Goal: Task Accomplishment & Management: Manage account settings

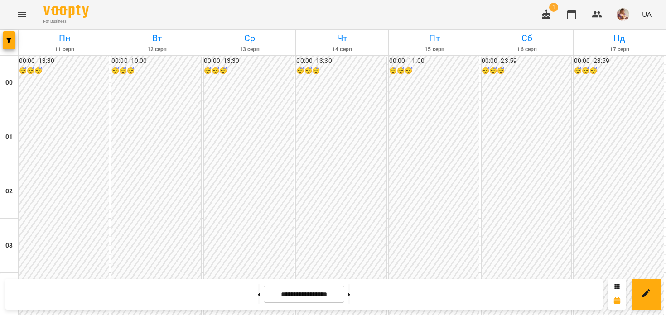
scroll to position [691, 0]
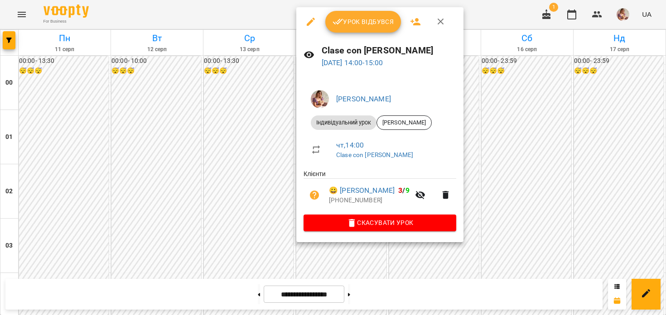
click at [345, 30] on button "Урок відбувся" at bounding box center [363, 22] width 76 height 22
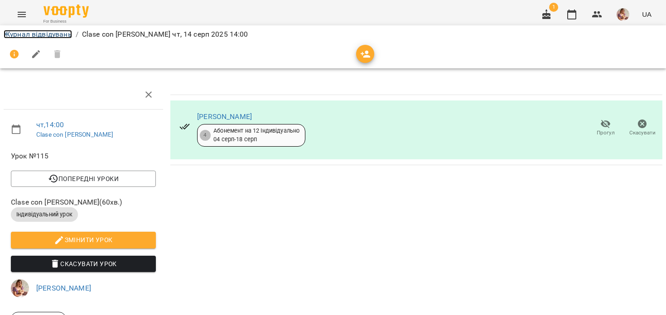
click at [52, 31] on link "Журнал відвідувань" at bounding box center [38, 34] width 68 height 9
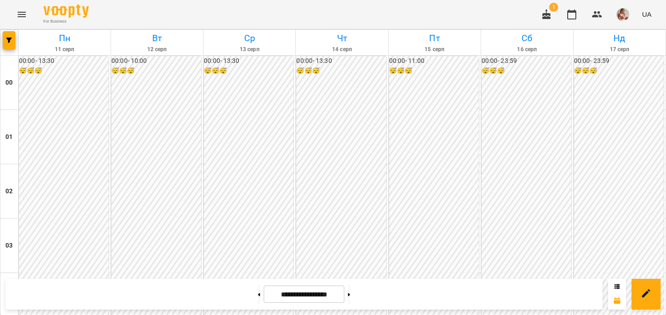
scroll to position [762, 0]
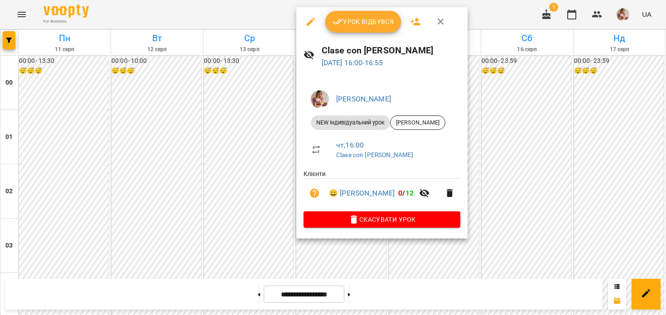
click at [353, 19] on span "Урок відбувся" at bounding box center [364, 21] width 62 height 11
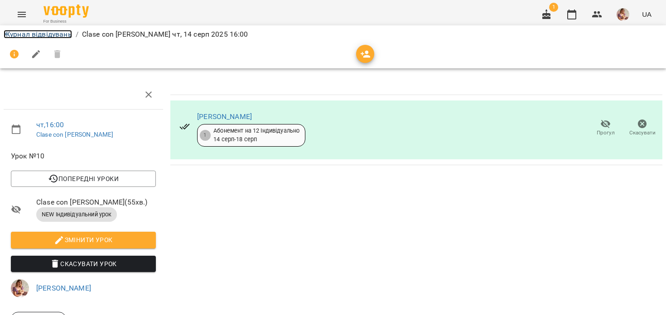
click at [31, 34] on link "Журнал відвідувань" at bounding box center [38, 34] width 68 height 9
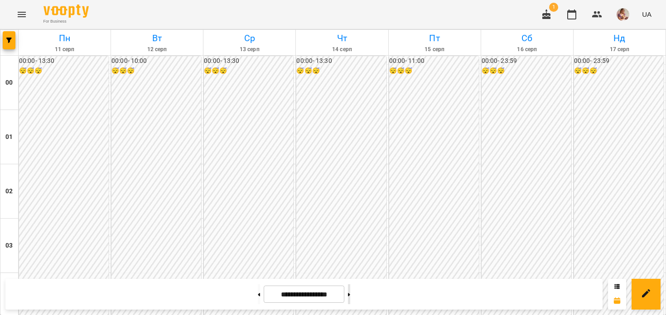
click at [350, 296] on button at bounding box center [349, 295] width 2 height 20
type input "**********"
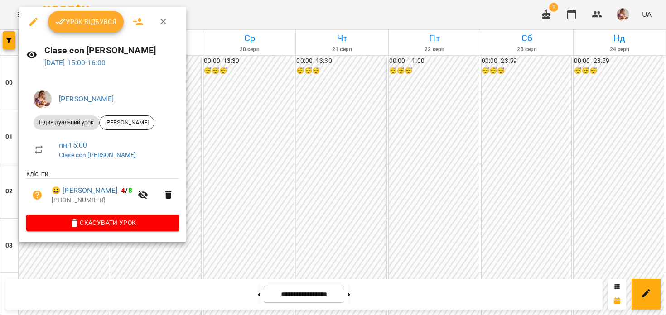
click at [92, 25] on span "Урок відбувся" at bounding box center [86, 21] width 62 height 11
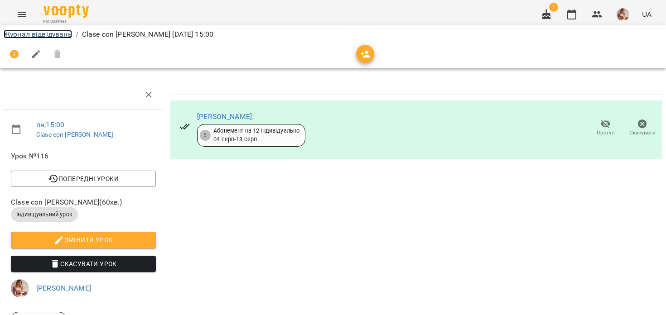
click at [29, 37] on link "Журнал відвідувань" at bounding box center [38, 34] width 68 height 9
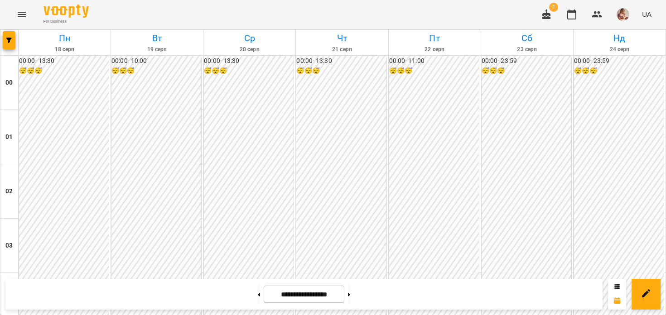
scroll to position [1047, 0]
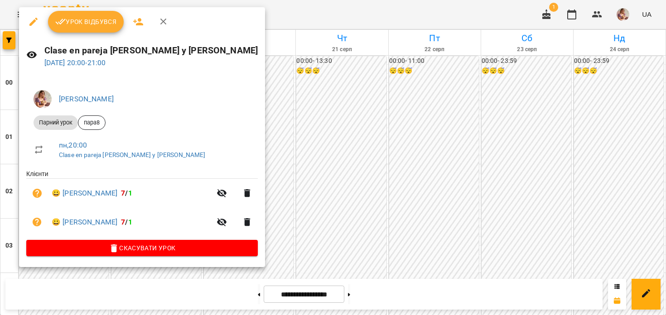
click at [96, 16] on span "Урок відбувся" at bounding box center [86, 21] width 62 height 11
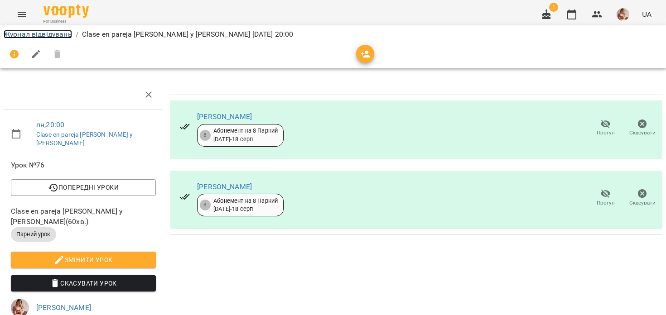
click at [39, 34] on link "Журнал відвідувань" at bounding box center [38, 34] width 68 height 9
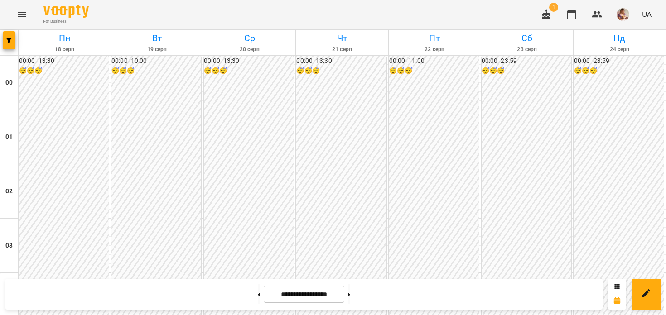
scroll to position [542, 0]
click at [547, 23] on button "button" at bounding box center [547, 15] width 22 height 22
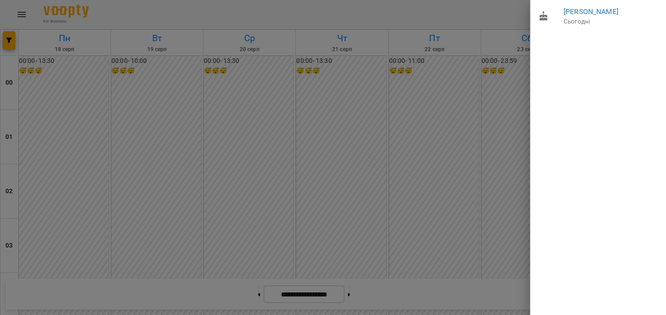
click at [488, 130] on div at bounding box center [333, 157] width 666 height 315
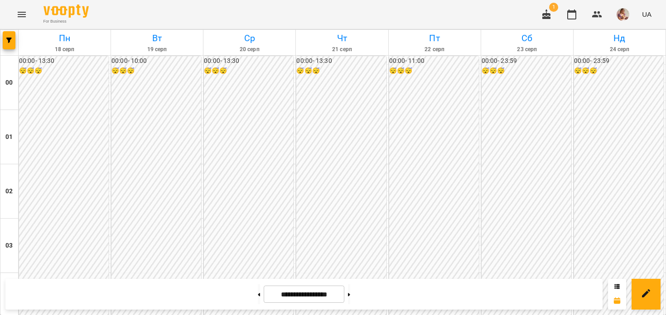
click at [632, 14] on button "button" at bounding box center [623, 15] width 24 height 24
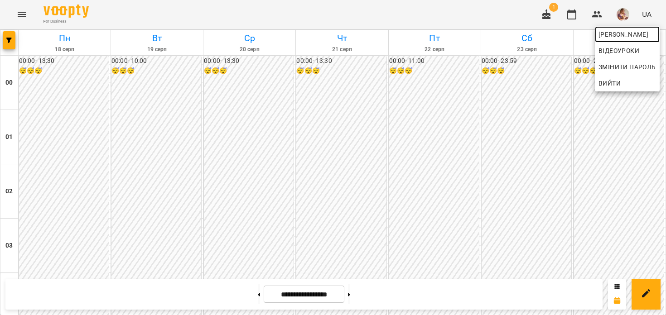
click at [612, 33] on span "[PERSON_NAME]" at bounding box center [627, 34] width 58 height 11
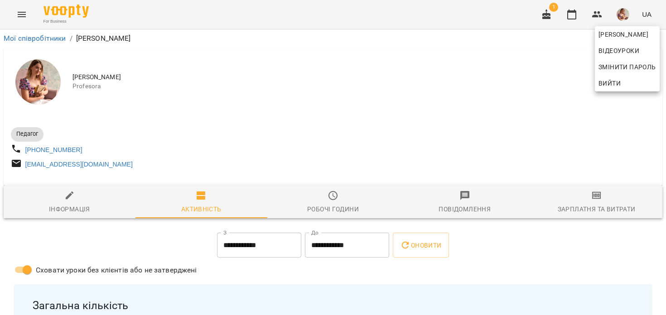
click at [579, 196] on div at bounding box center [333, 157] width 666 height 315
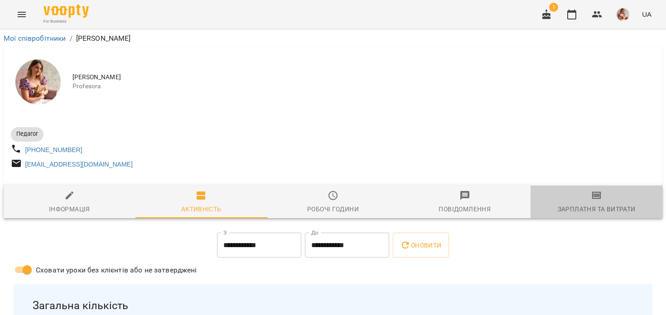
click at [595, 215] on div "Зарплатня та Витрати" at bounding box center [597, 209] width 78 height 11
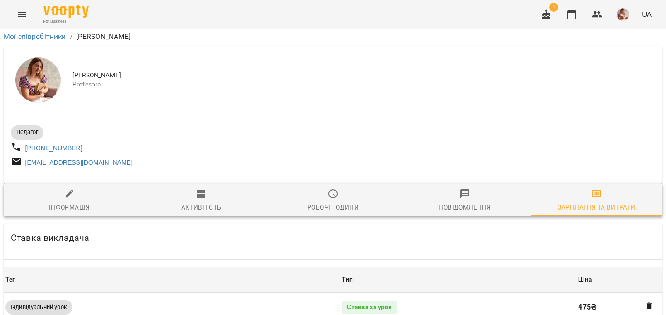
scroll to position [345, 0]
